Goal: Task Accomplishment & Management: Complete application form

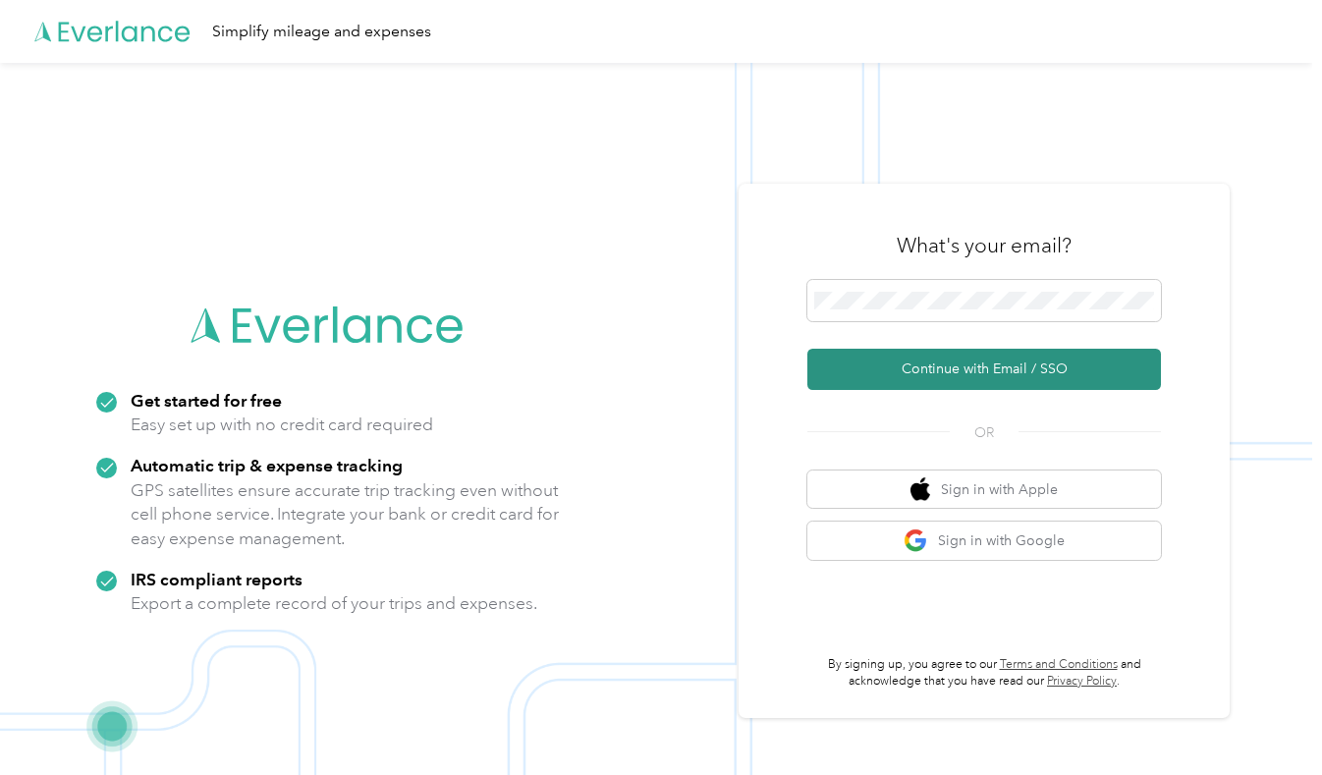
click at [966, 368] on button "Continue with Email / SSO" at bounding box center [984, 369] width 354 height 41
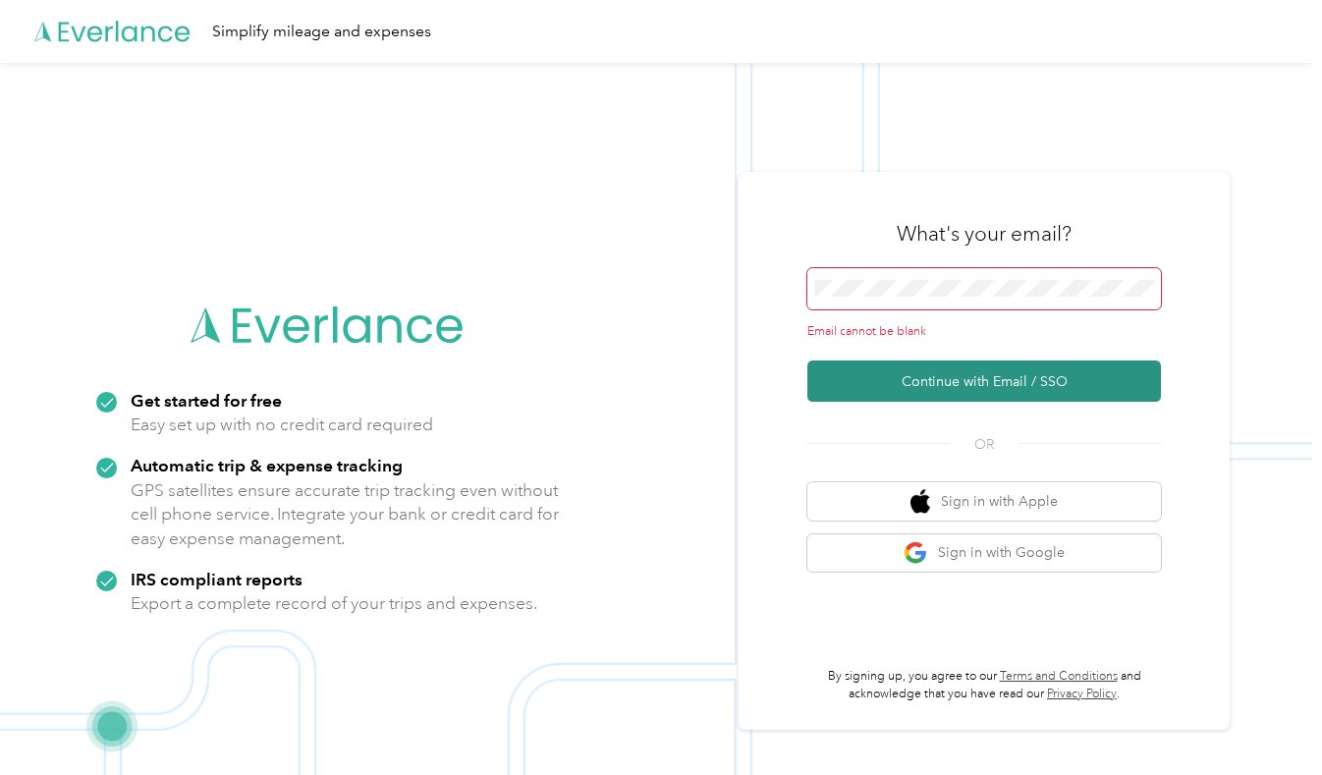
click at [982, 388] on button "Continue with Email / SSO" at bounding box center [984, 381] width 354 height 41
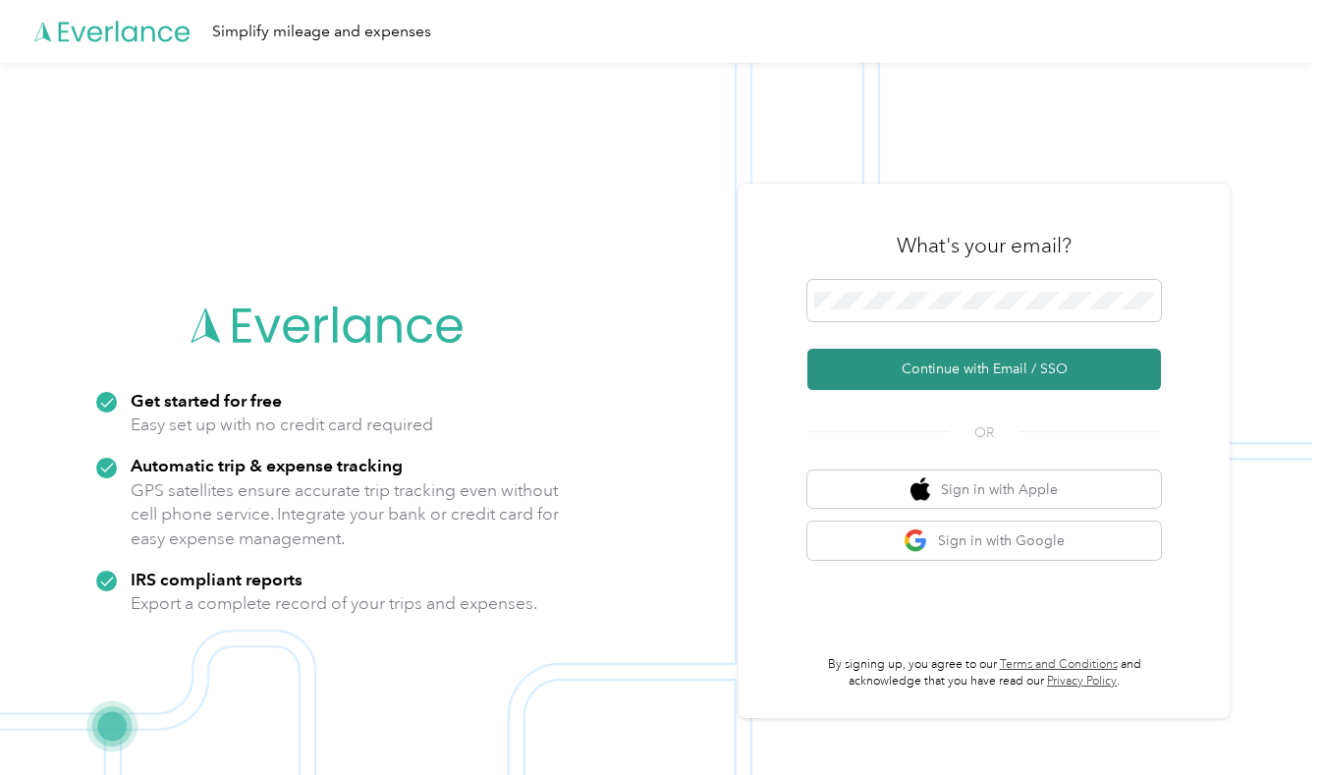
click at [972, 374] on button "Continue with Email / SSO" at bounding box center [984, 369] width 354 height 41
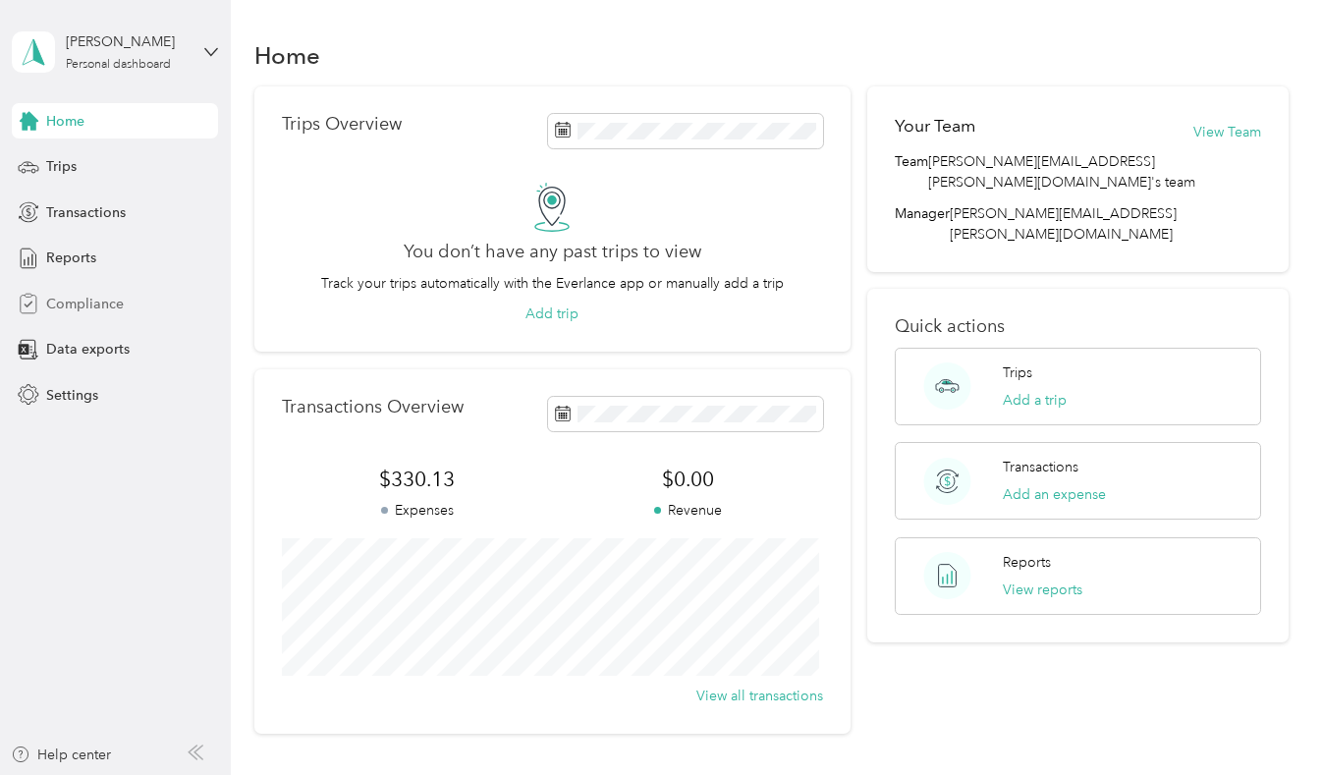
click at [94, 307] on span "Compliance" at bounding box center [85, 304] width 78 height 21
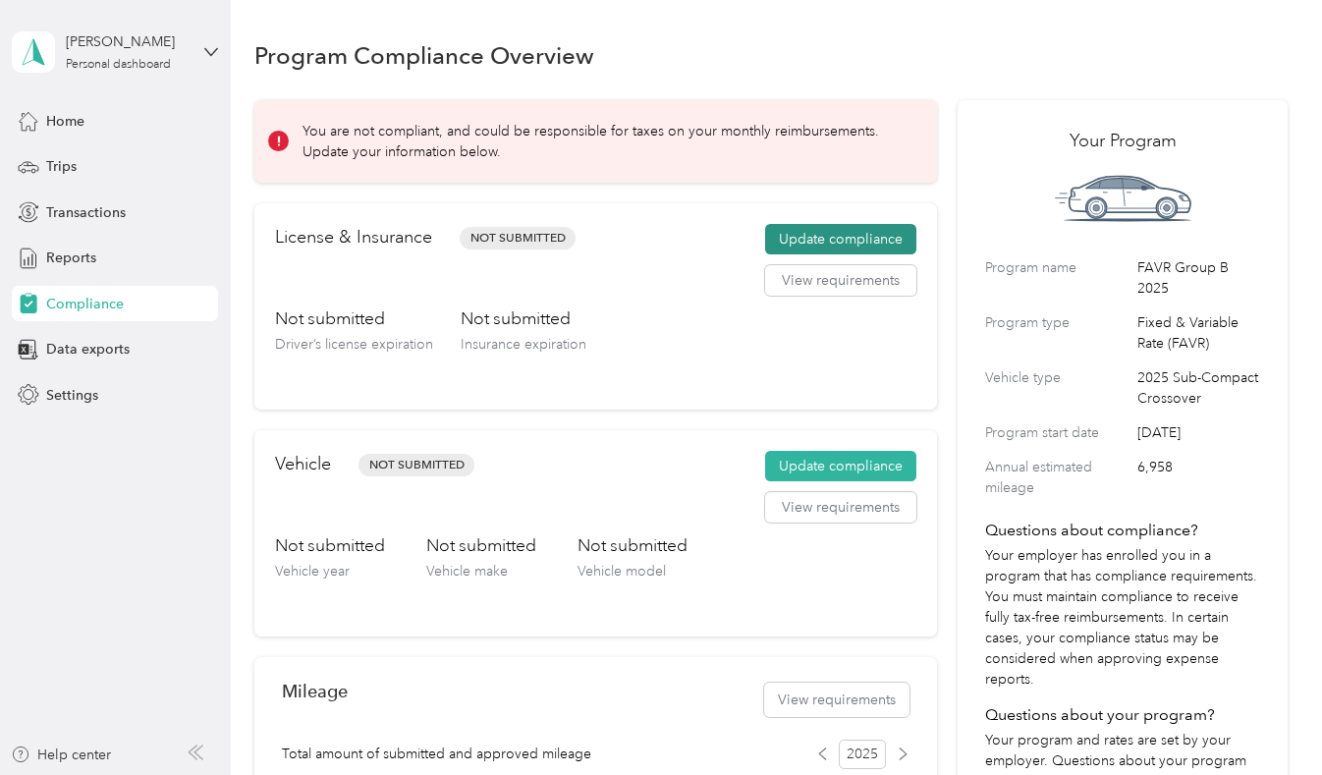
click at [861, 242] on button "Update compliance" at bounding box center [840, 239] width 151 height 31
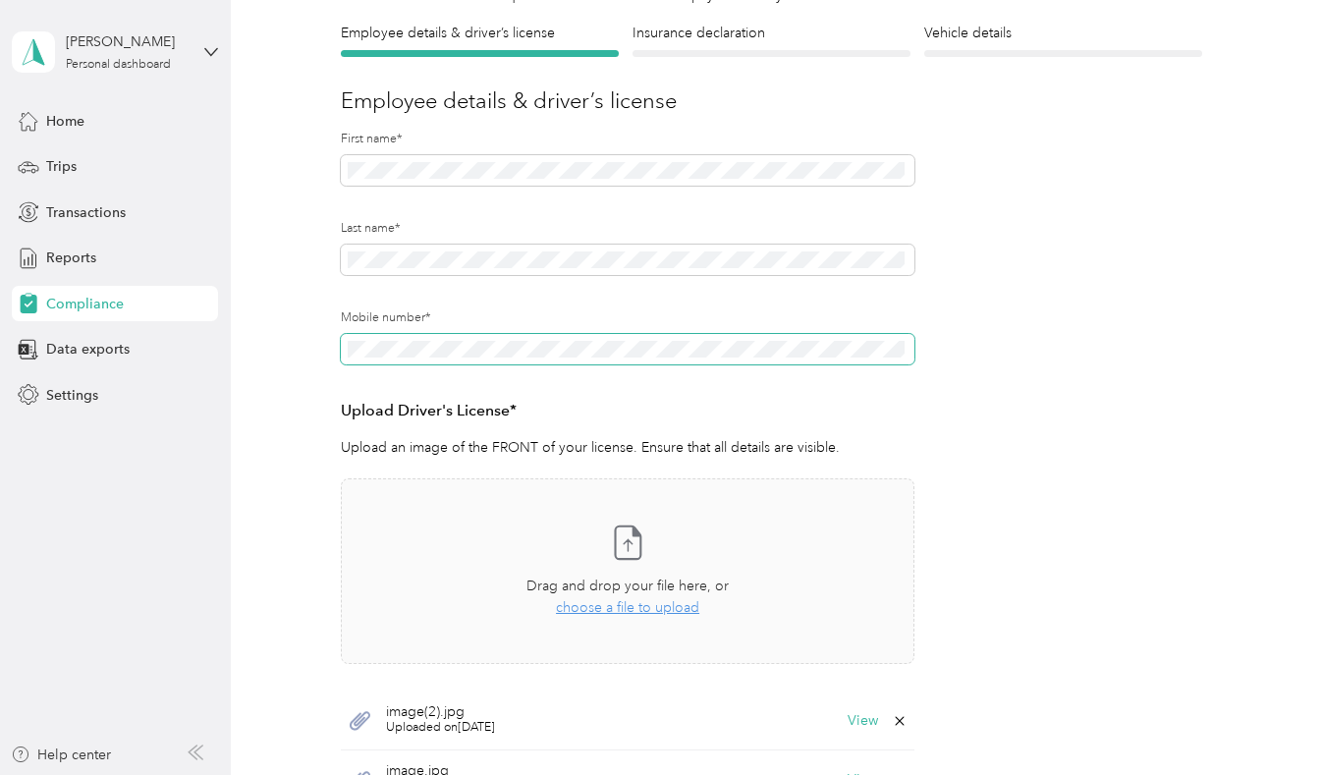
scroll to position [196, 0]
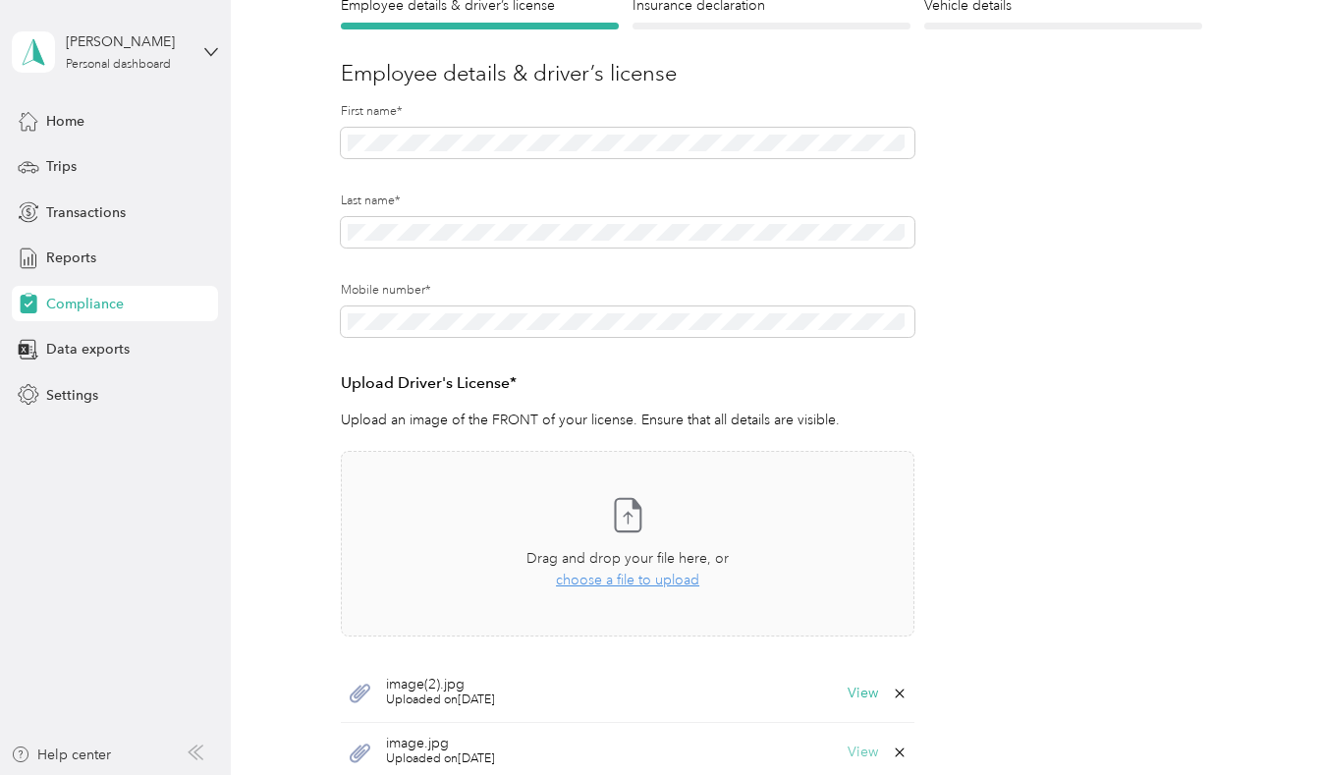
click at [863, 753] on button "View" at bounding box center [863, 753] width 30 height 14
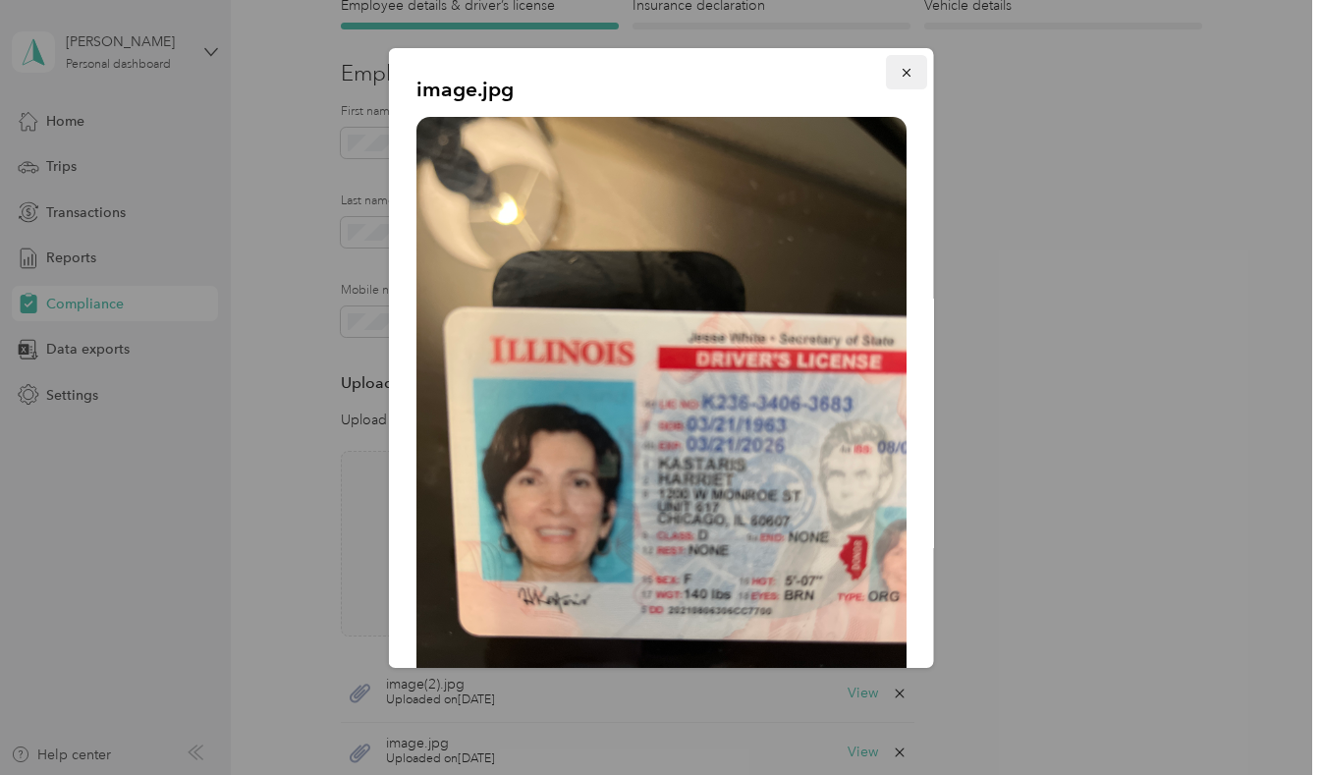
click at [902, 72] on icon "button" at bounding box center [906, 73] width 8 height 8
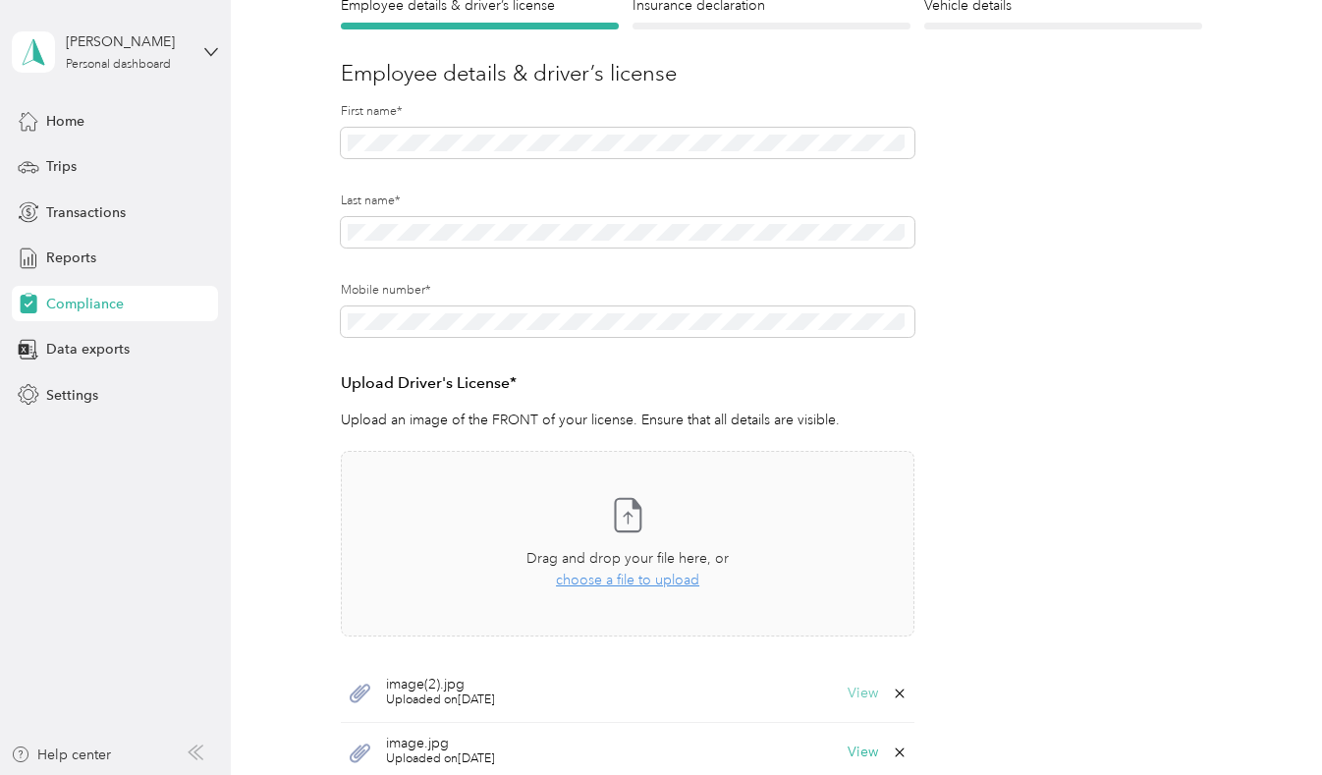
click at [858, 691] on button "View" at bounding box center [863, 694] width 30 height 14
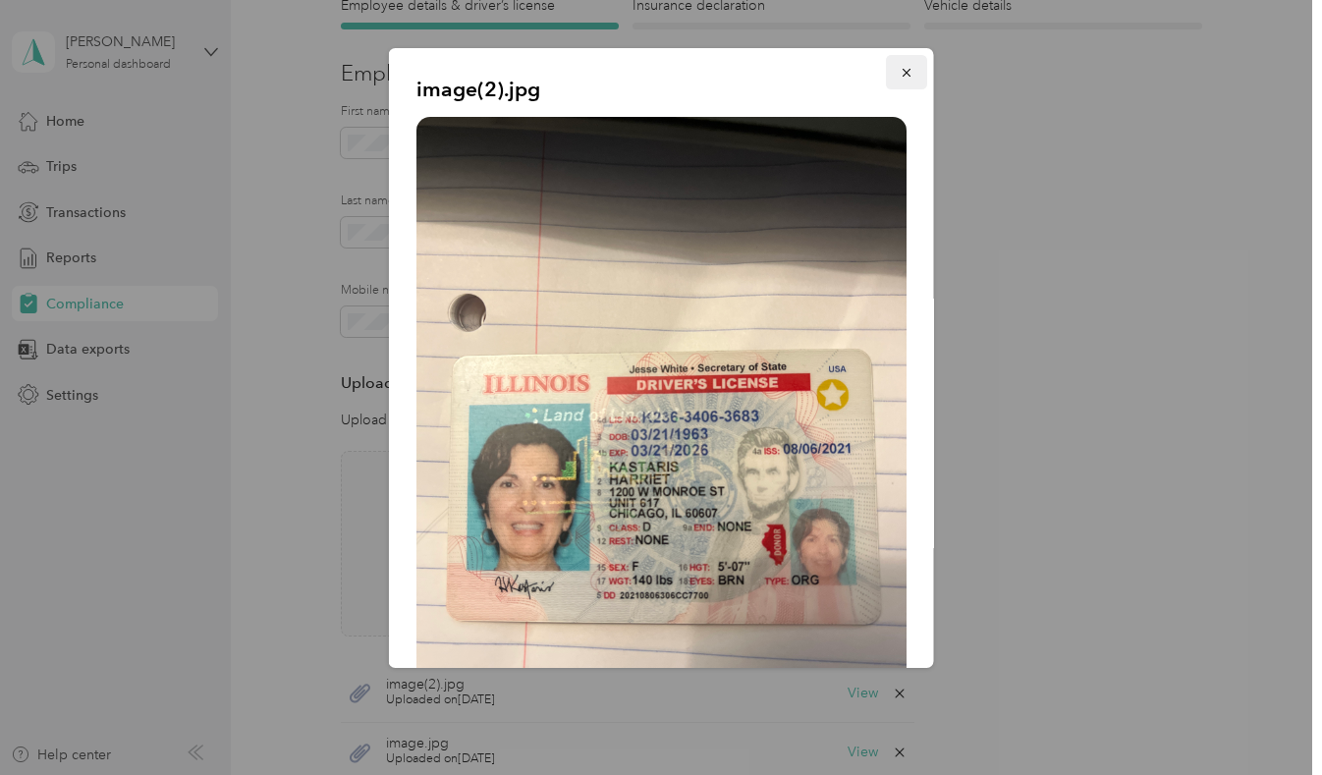
click at [900, 70] on icon "button" at bounding box center [907, 73] width 14 height 14
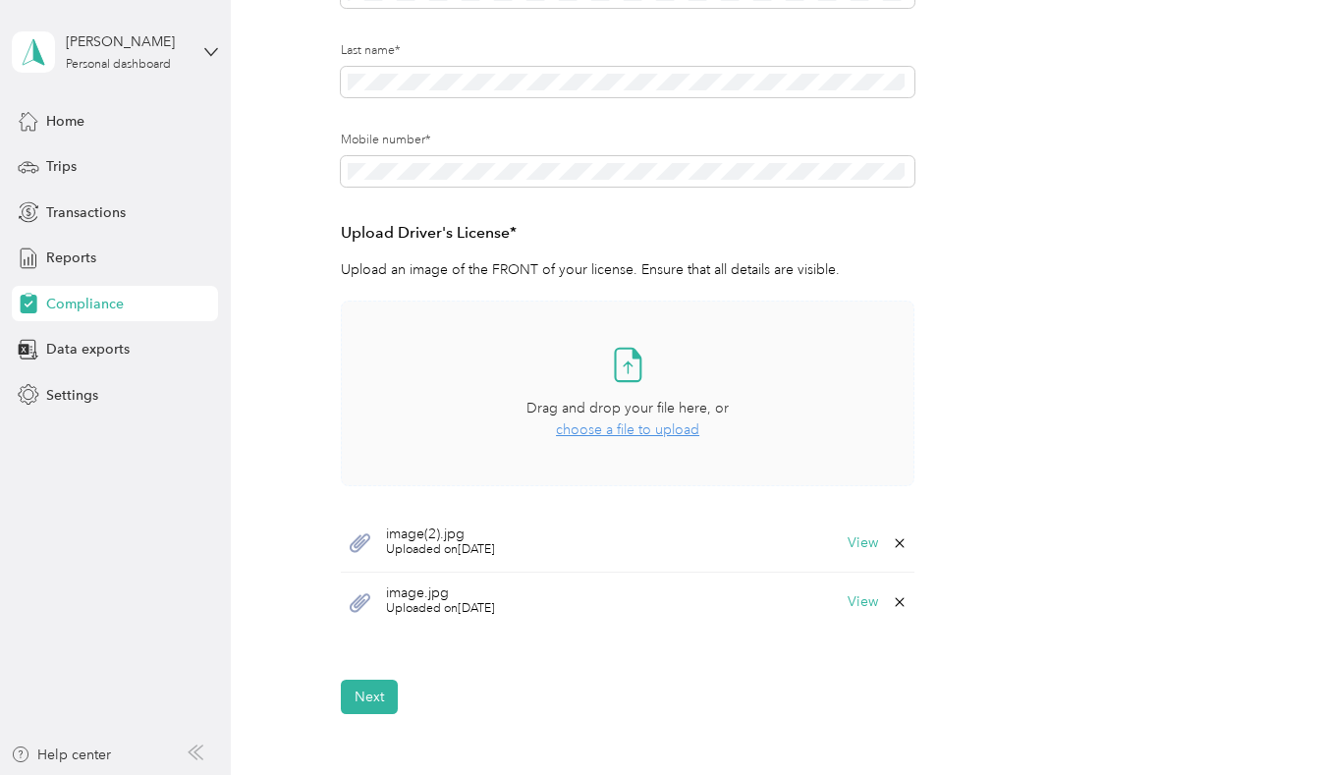
scroll to position [393, 0]
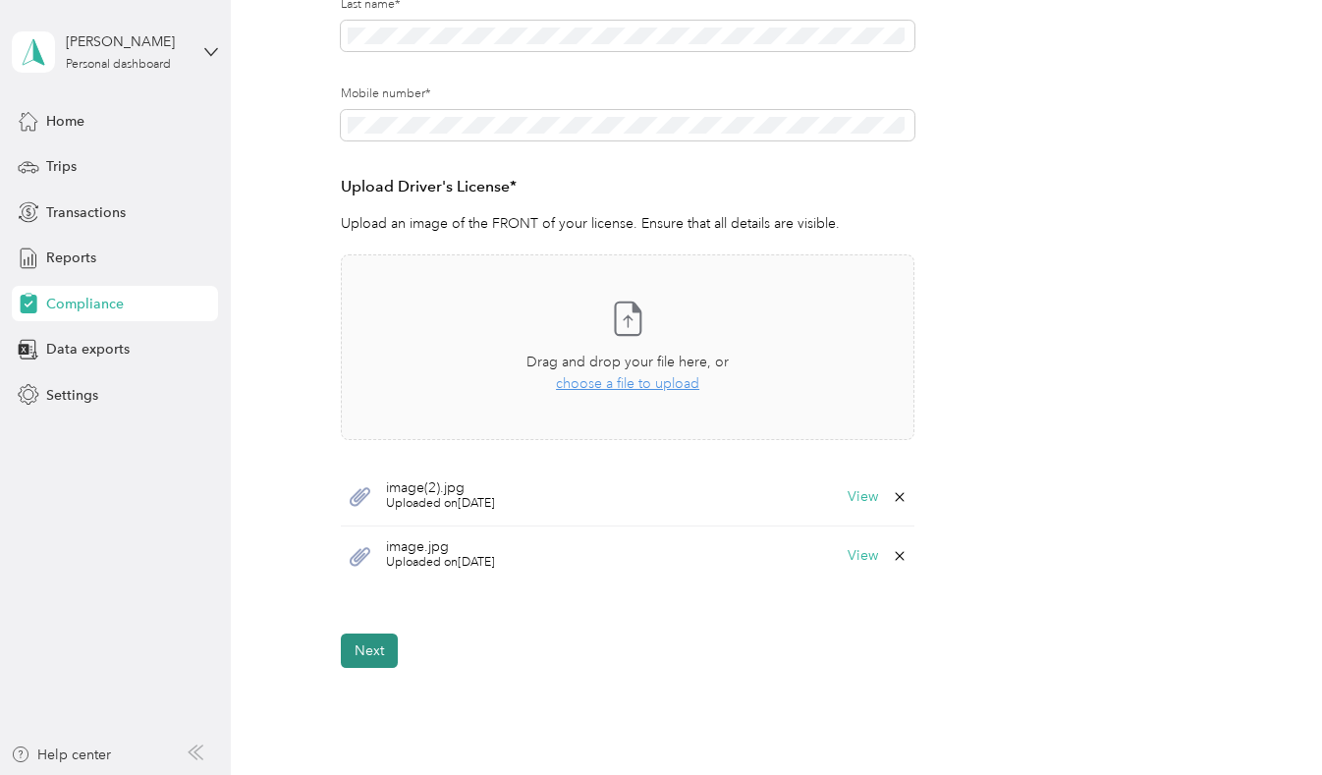
click at [376, 650] on button "Next" at bounding box center [369, 651] width 57 height 34
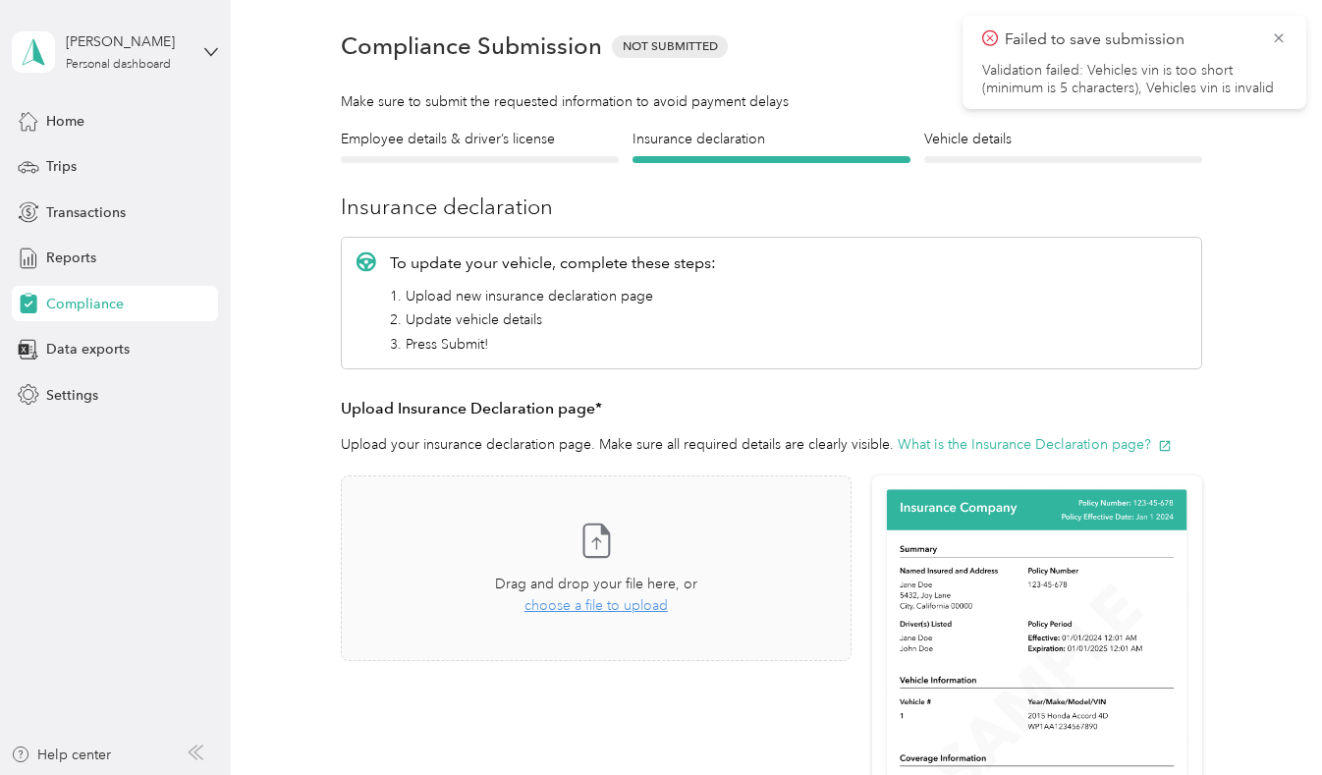
scroll to position [25, 0]
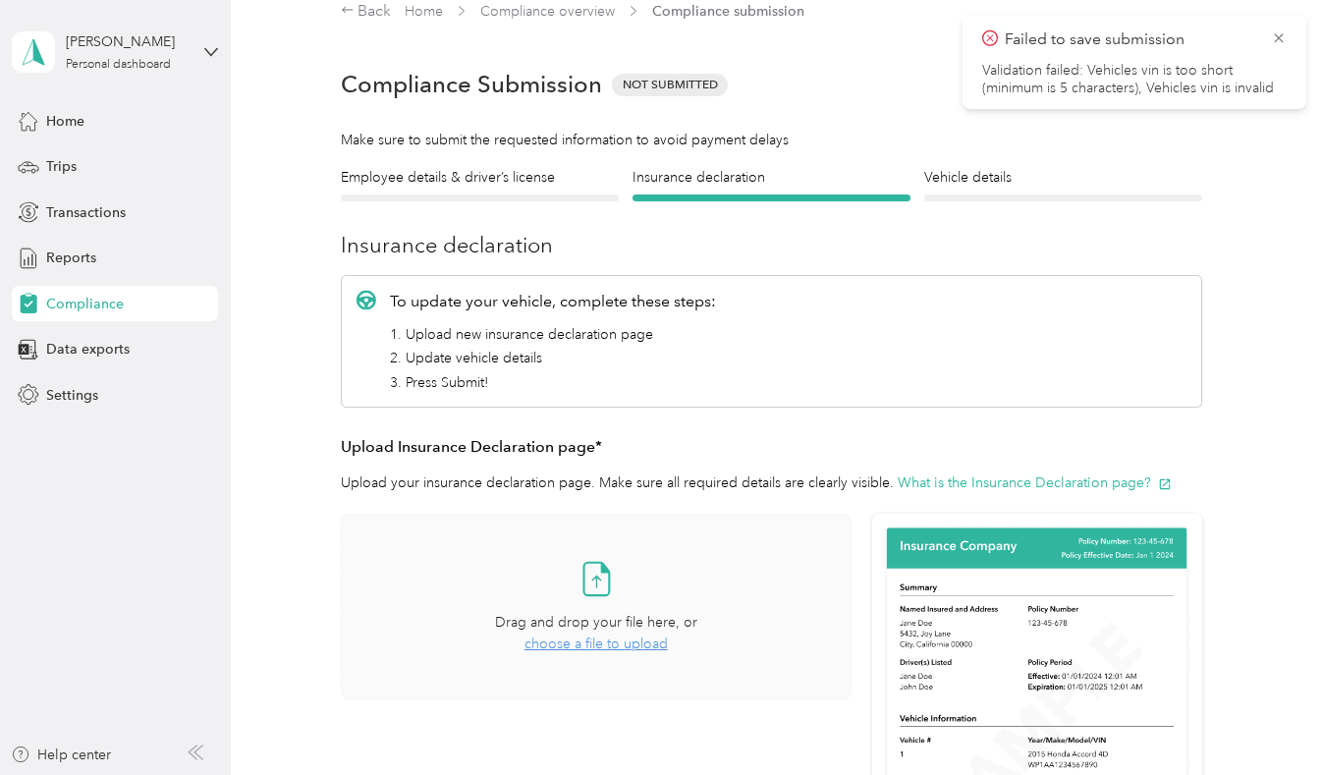
click at [588, 643] on span "choose a file to upload" at bounding box center [596, 644] width 143 height 17
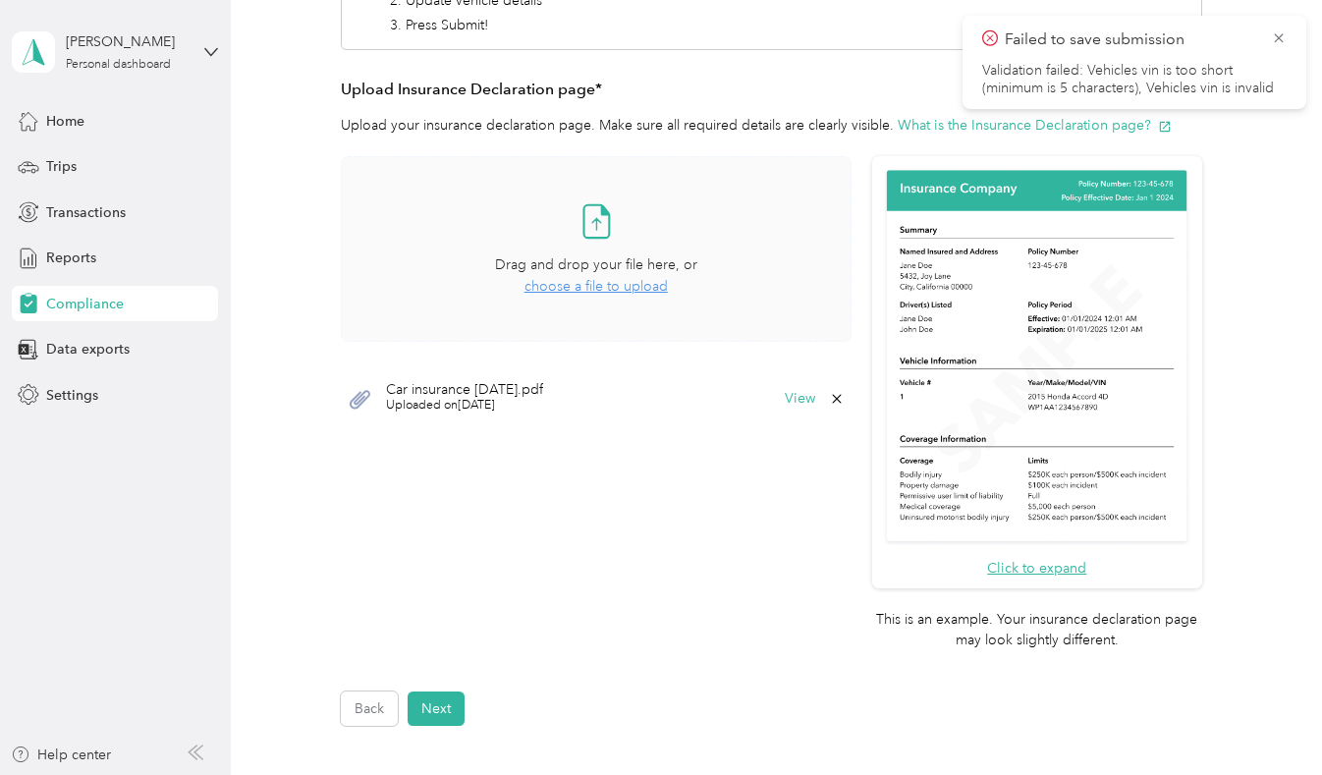
scroll to position [417, 0]
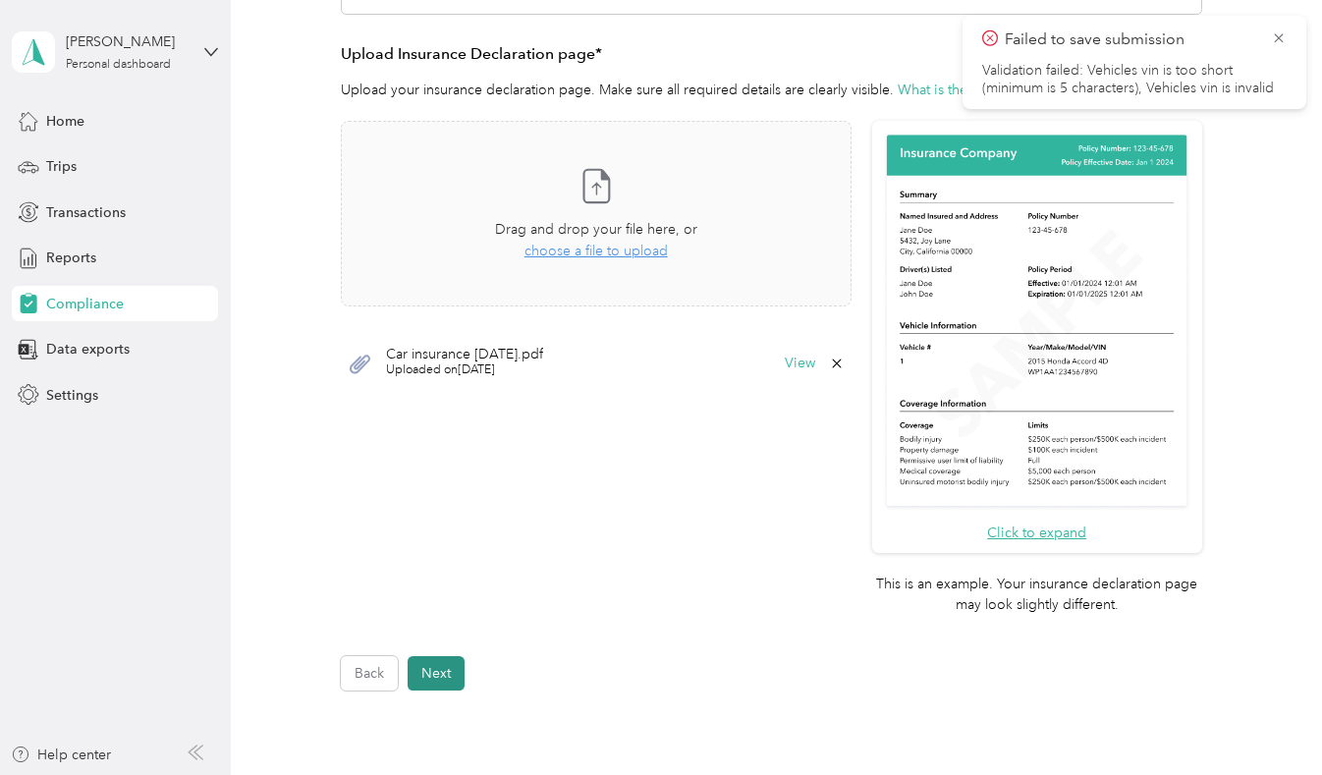
click at [441, 672] on button "Next" at bounding box center [436, 673] width 57 height 34
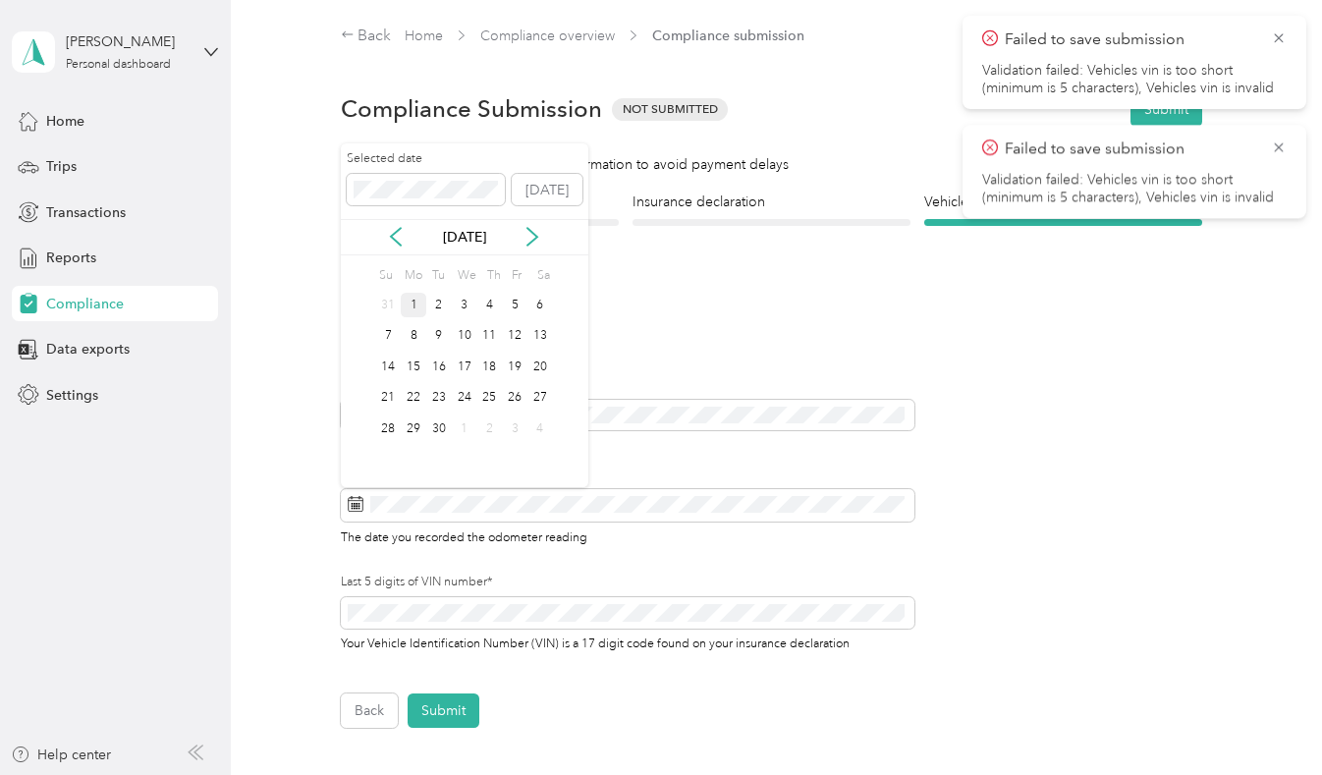
click at [413, 302] on div "1" at bounding box center [414, 305] width 26 height 25
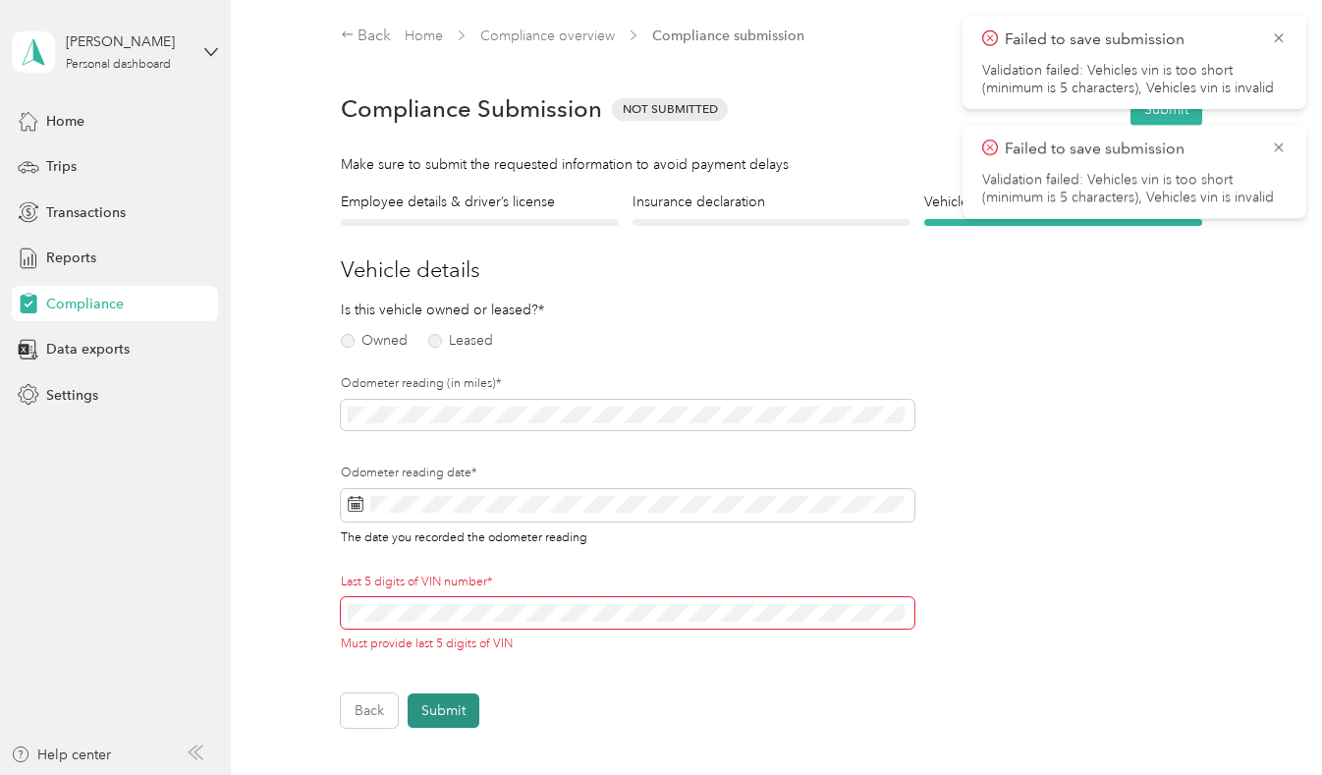
click at [438, 710] on button "Submit" at bounding box center [444, 711] width 72 height 34
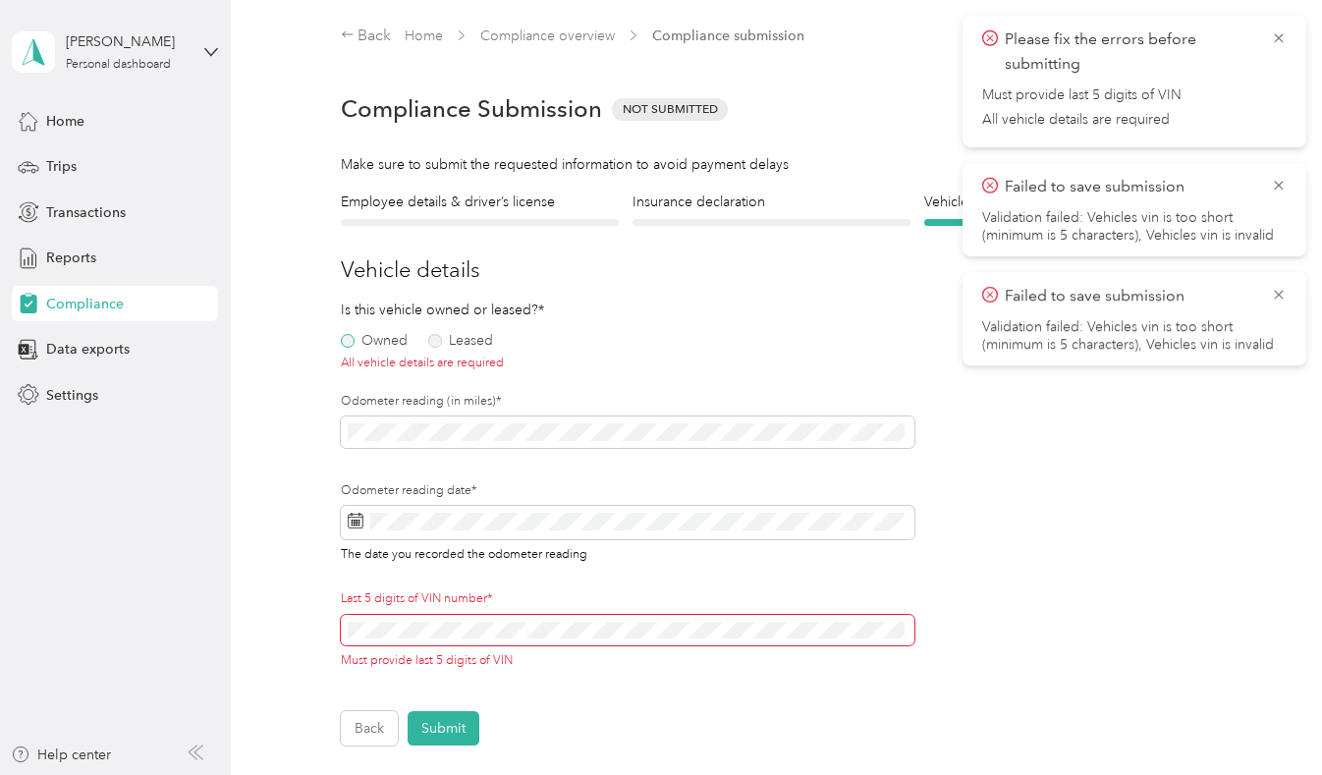
click at [346, 343] on label "Owned" at bounding box center [374, 341] width 67 height 14
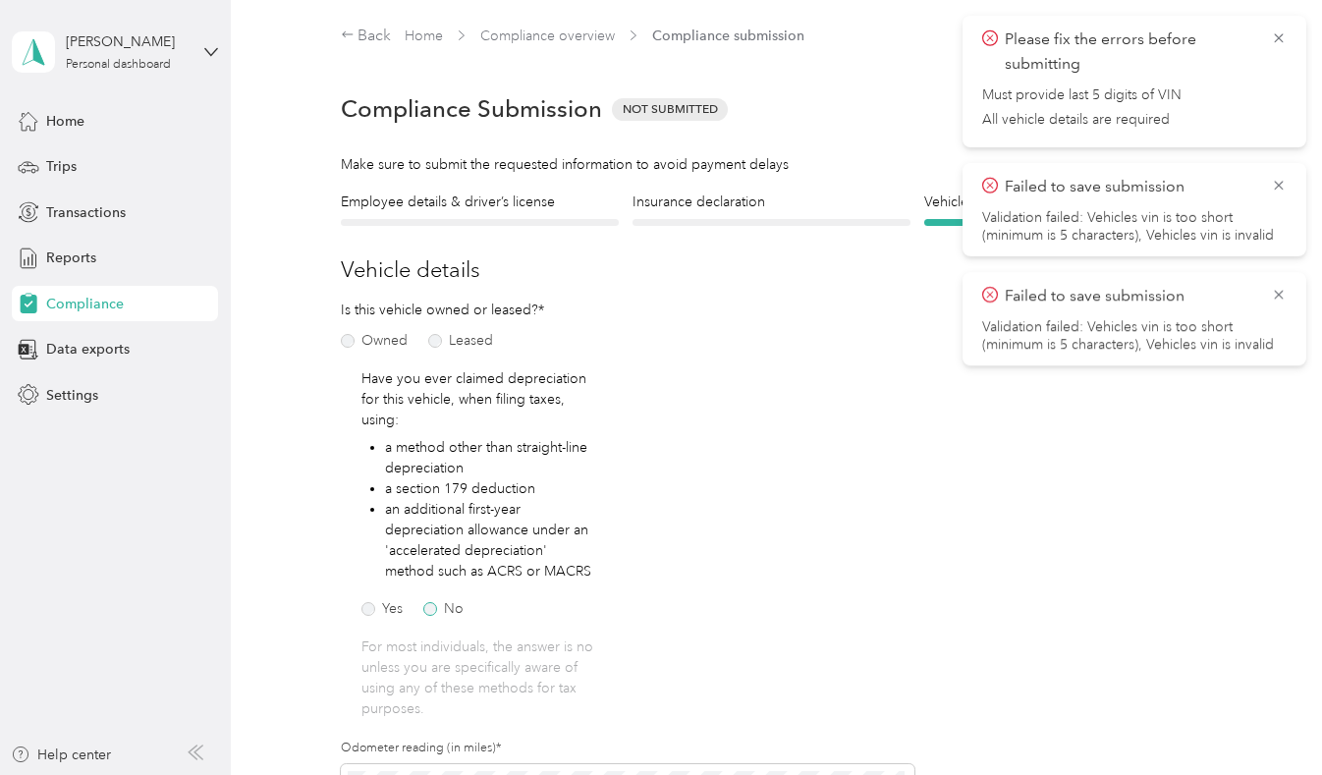
click at [431, 612] on label "No" at bounding box center [443, 609] width 40 height 14
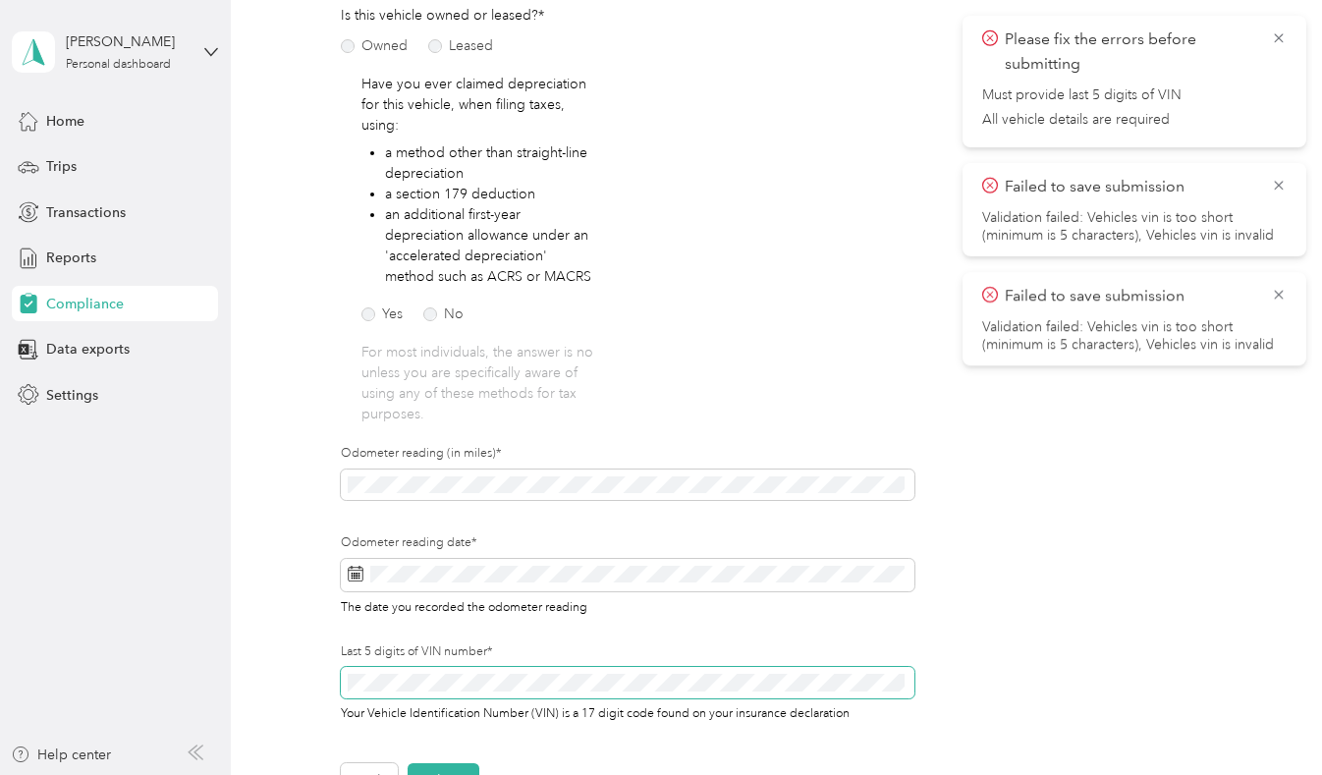
scroll to position [393, 0]
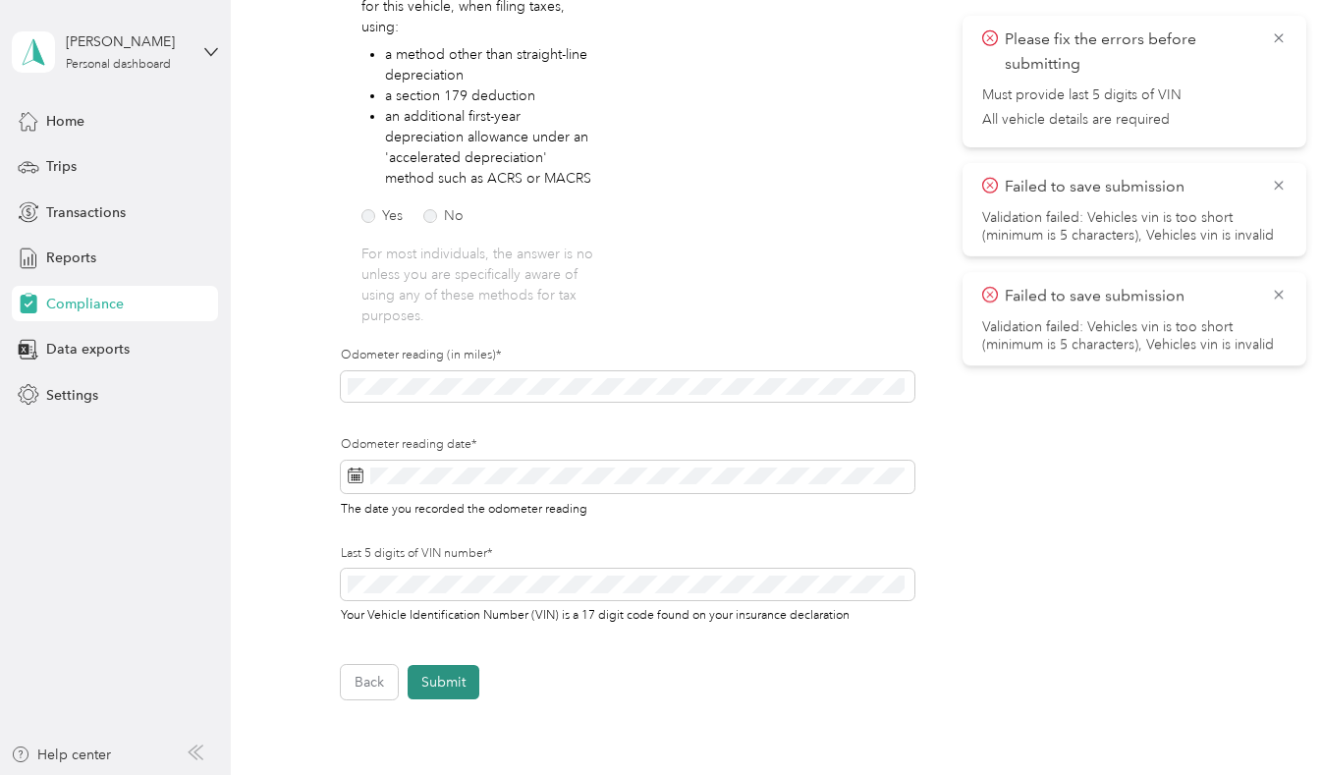
click at [458, 688] on button "Submit" at bounding box center [444, 682] width 72 height 34
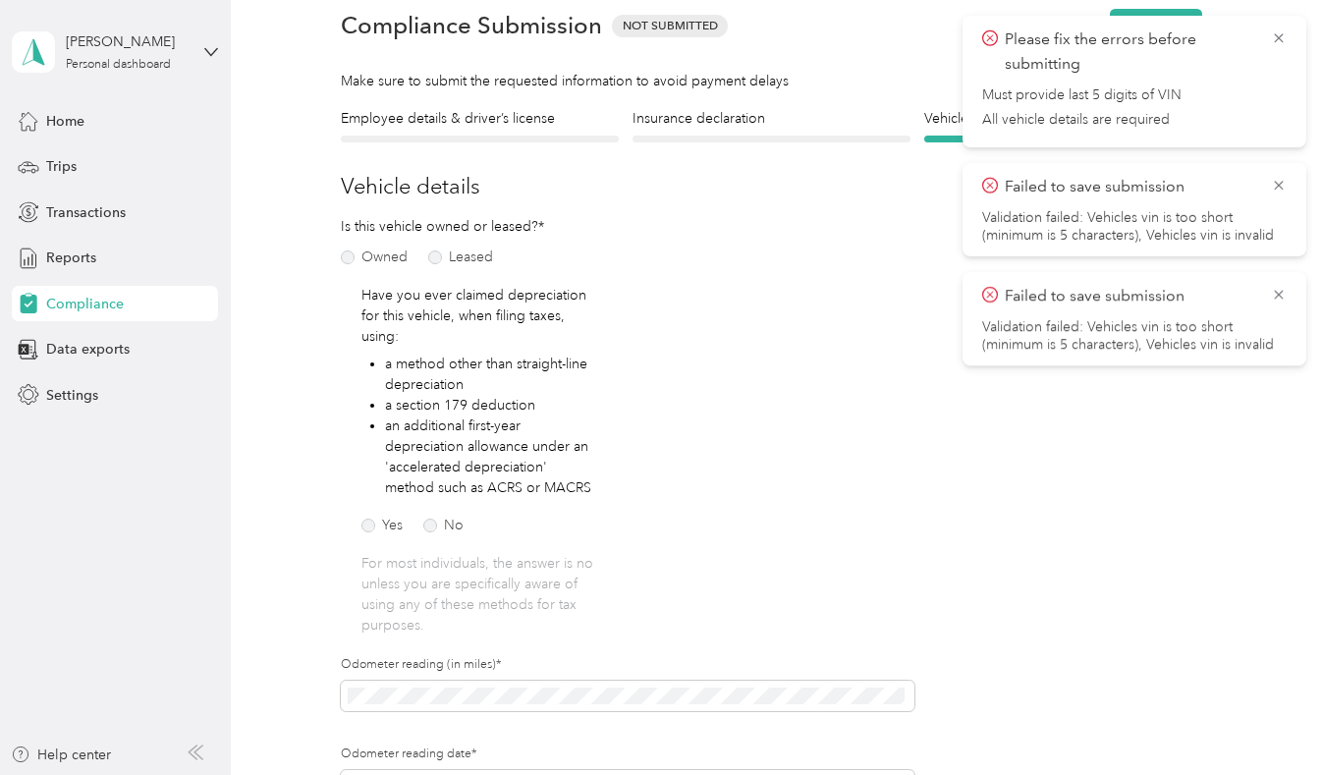
scroll to position [25, 0]
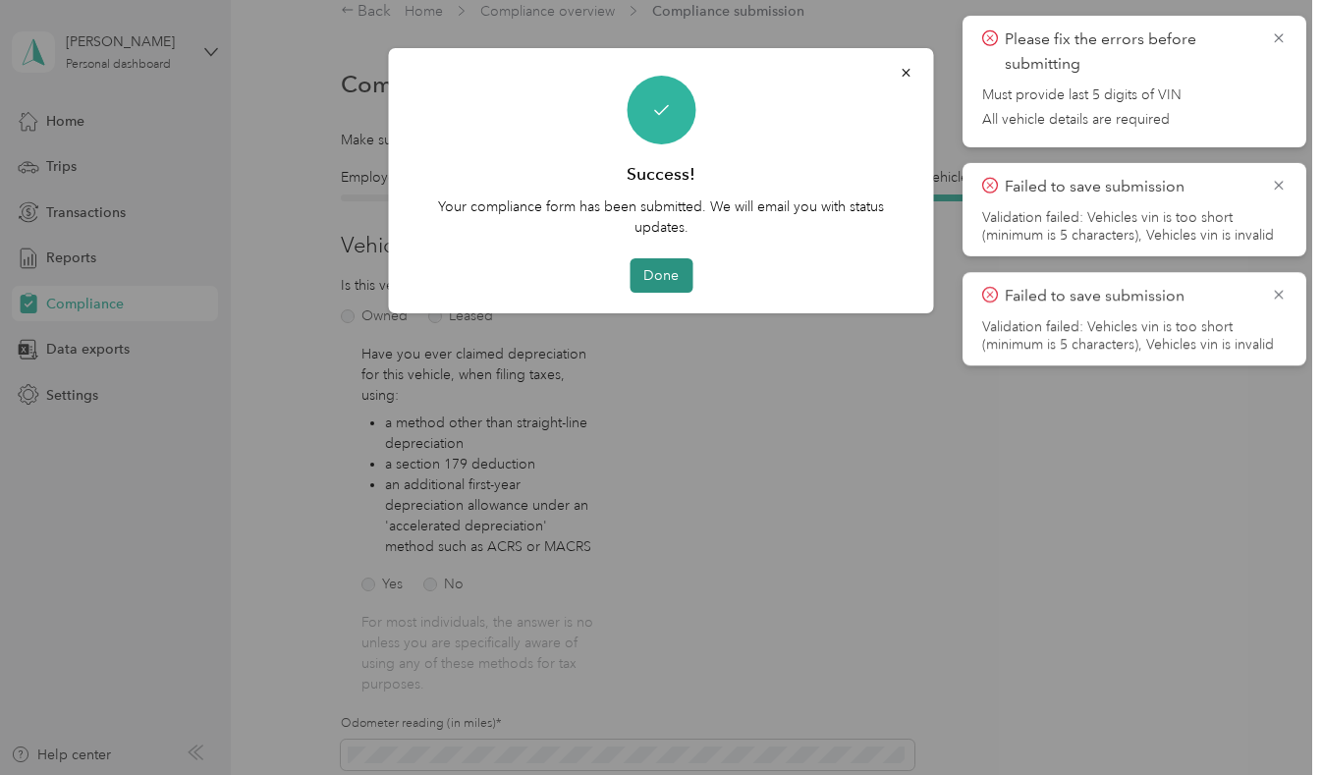
click at [669, 273] on button "Done" at bounding box center [661, 275] width 63 height 34
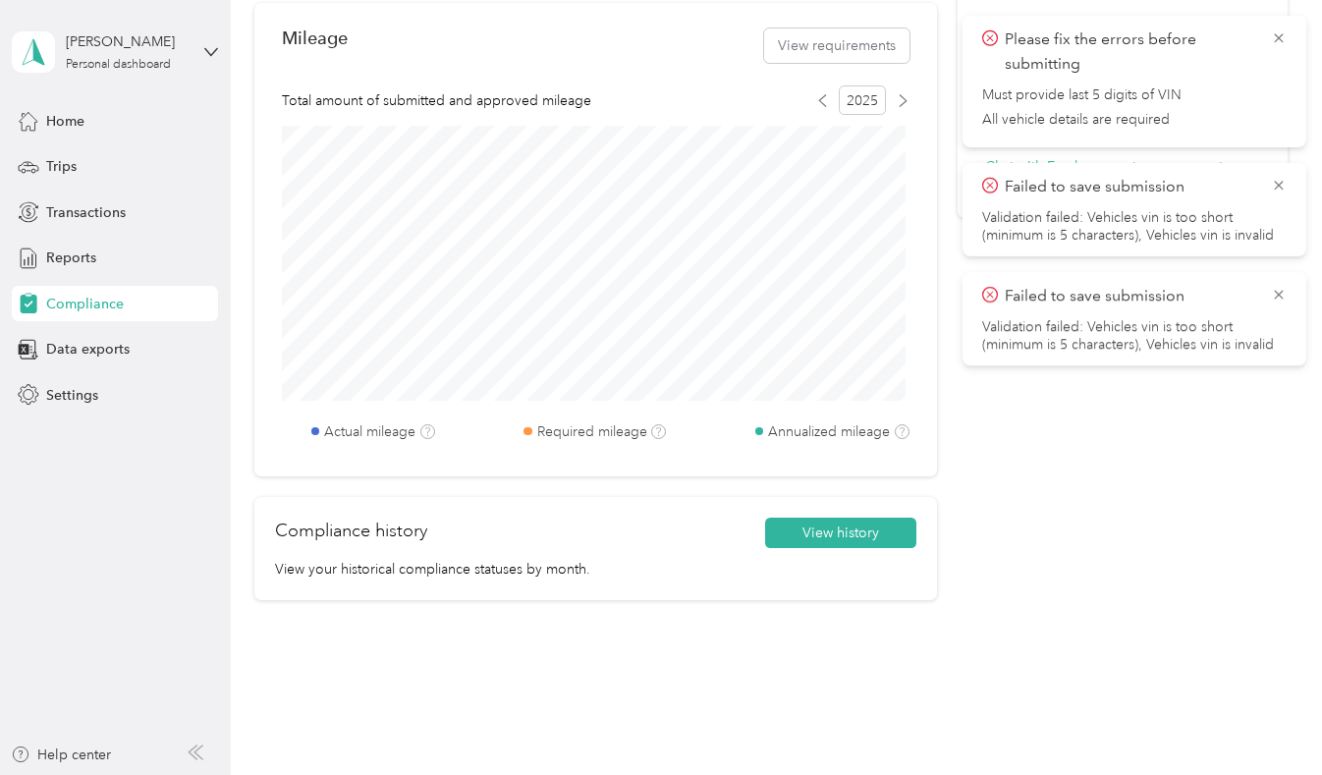
scroll to position [865, 0]
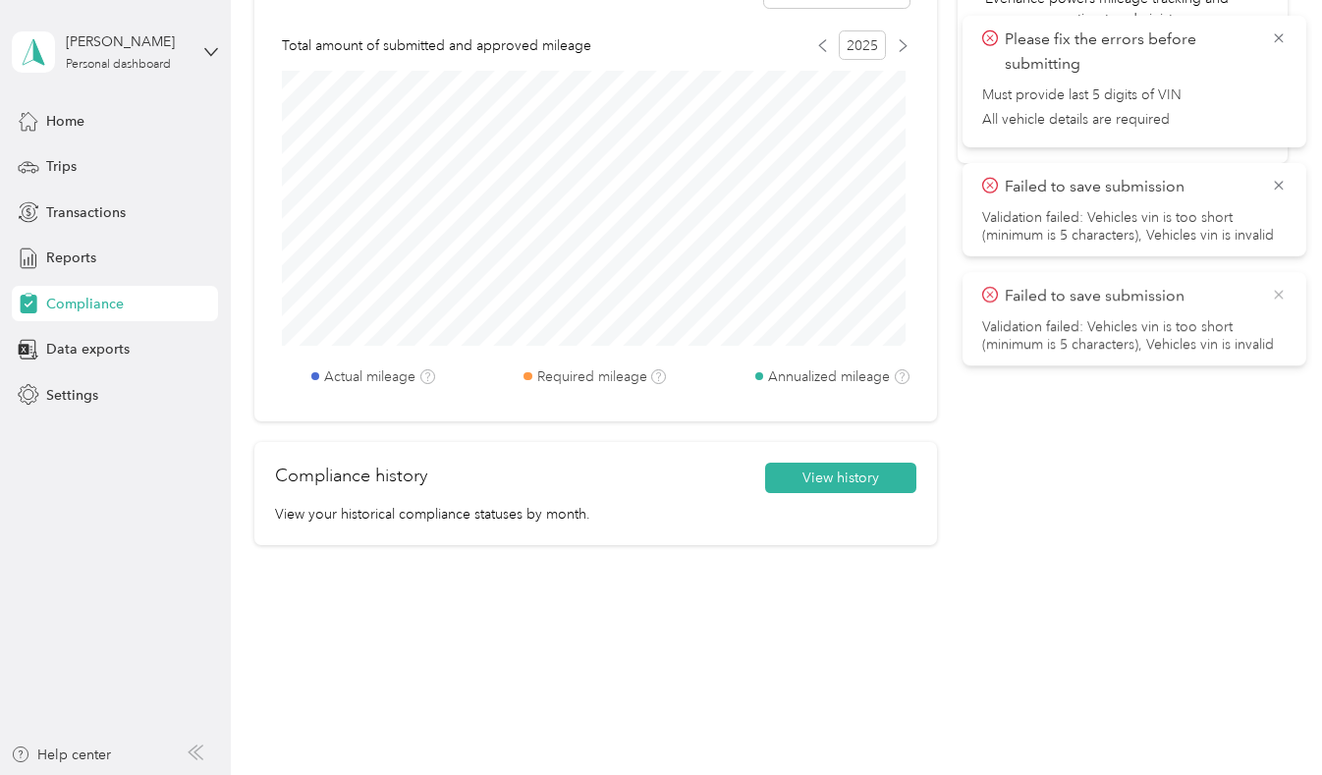
click at [1273, 295] on icon at bounding box center [1279, 295] width 16 height 18
click at [1280, 191] on icon at bounding box center [1279, 186] width 16 height 18
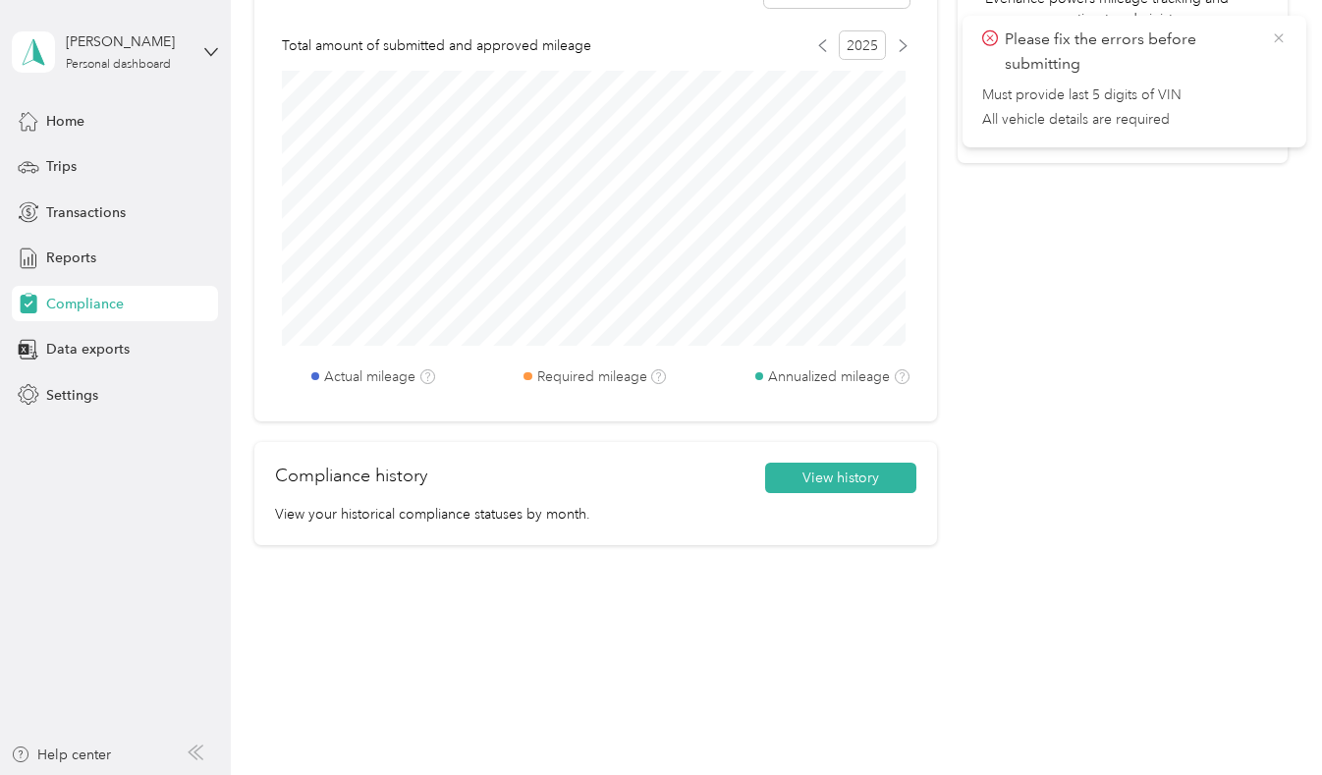
click at [1282, 36] on icon at bounding box center [1279, 38] width 16 height 18
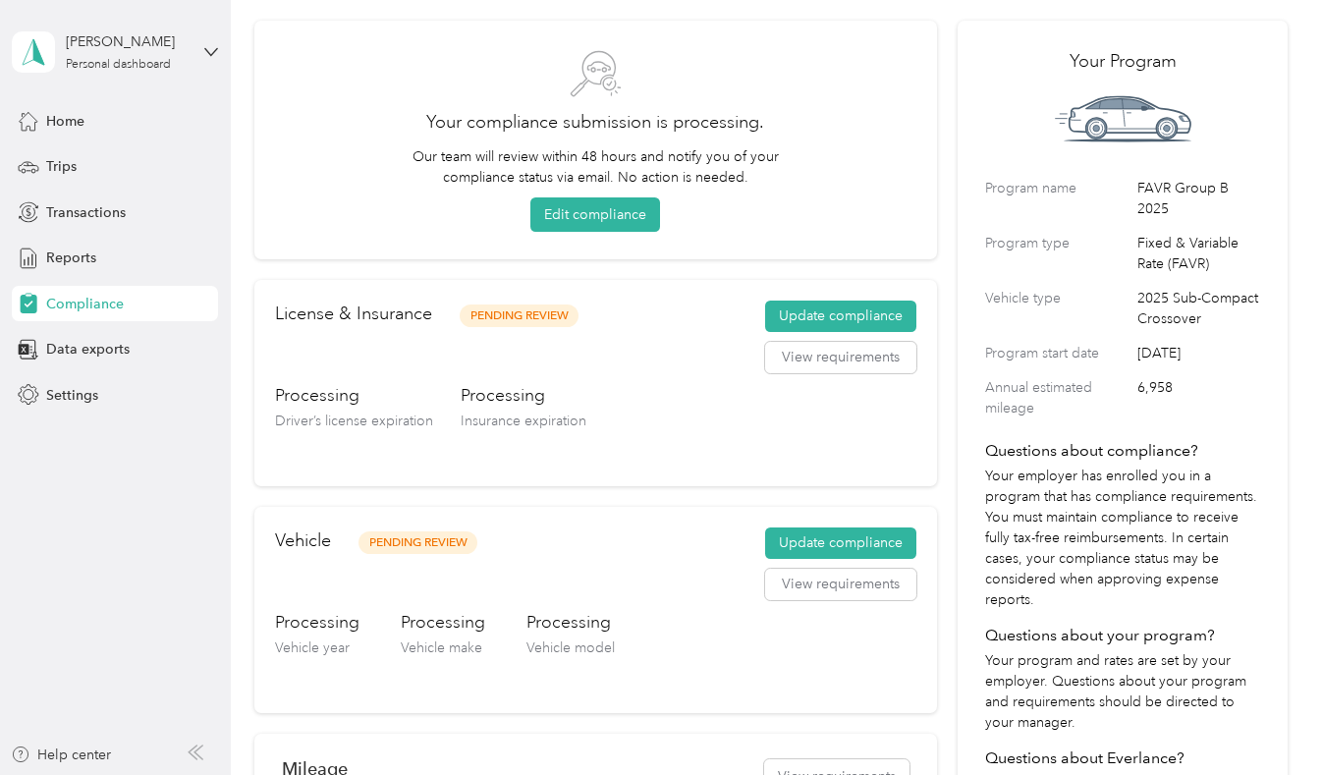
scroll to position [0, 0]
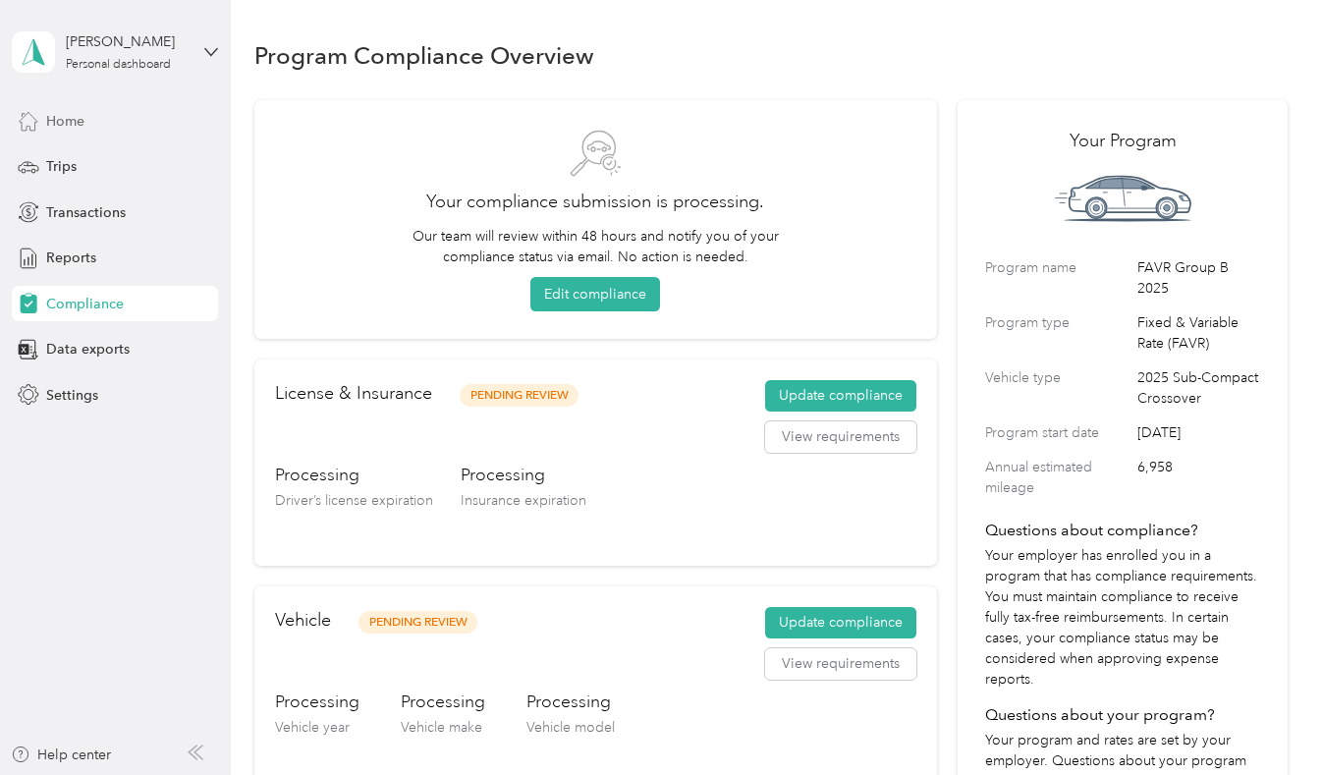
click at [61, 130] on span "Home" at bounding box center [65, 121] width 38 height 21
